Goal: Browse casually

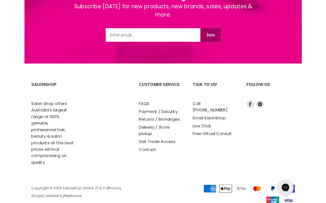
scroll to position [961, 0]
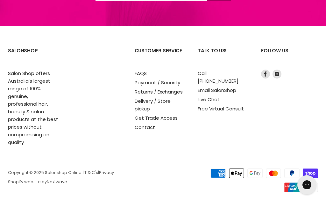
click at [31, 46] on h2 "SalonShop" at bounding box center [33, 56] width 51 height 26
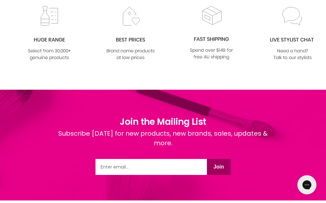
scroll to position [786, 0]
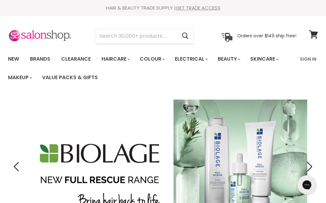
click at [67, 34] on img at bounding box center [40, 35] width 64 height 13
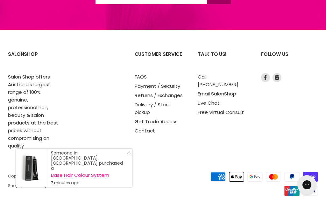
scroll to position [980, 0]
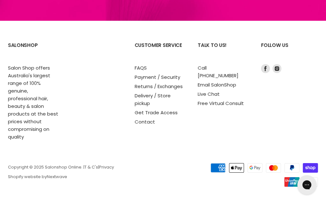
click at [315, 167] on icon "Footer" at bounding box center [310, 168] width 15 height 10
